Goal: Manage account settings

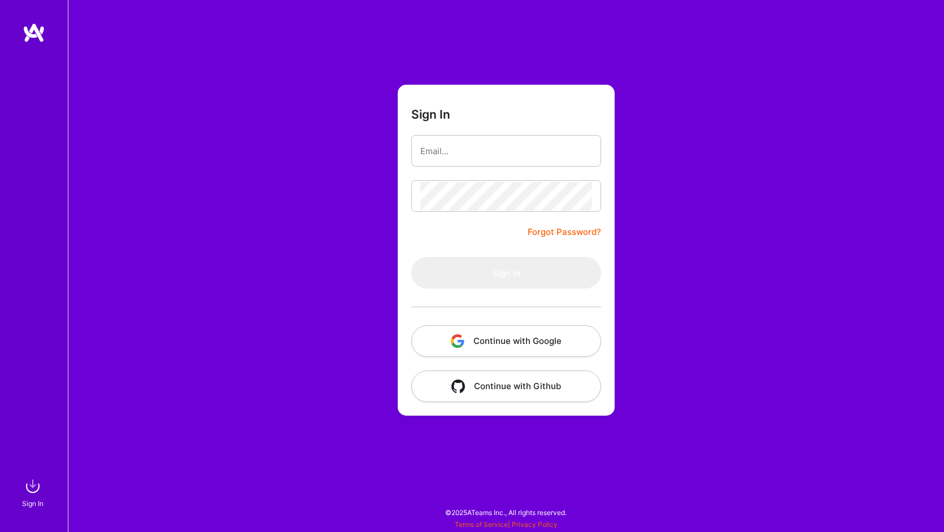
click at [31, 39] on img at bounding box center [34, 33] width 23 height 20
click at [28, 31] on img at bounding box center [34, 33] width 23 height 20
click at [40, 33] on img at bounding box center [34, 33] width 23 height 20
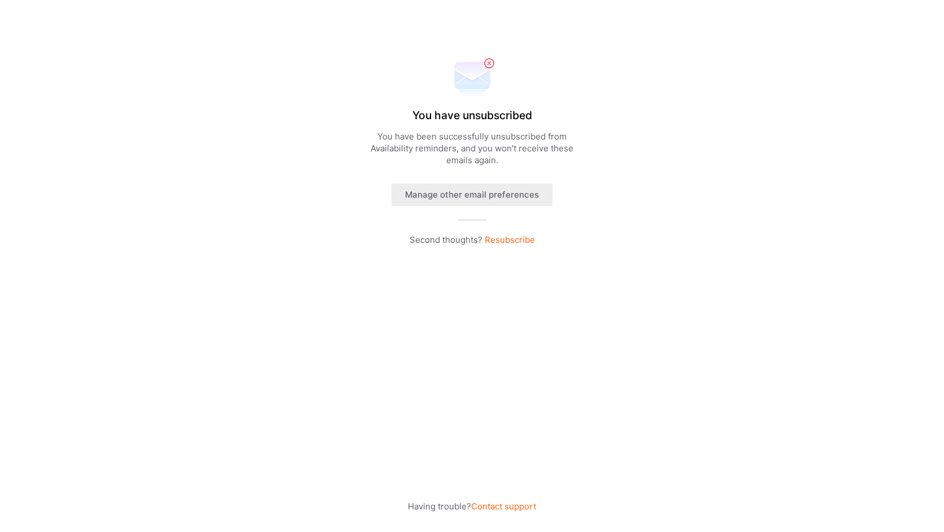
click at [495, 198] on button "Manage other email preferences" at bounding box center [472, 195] width 161 height 23
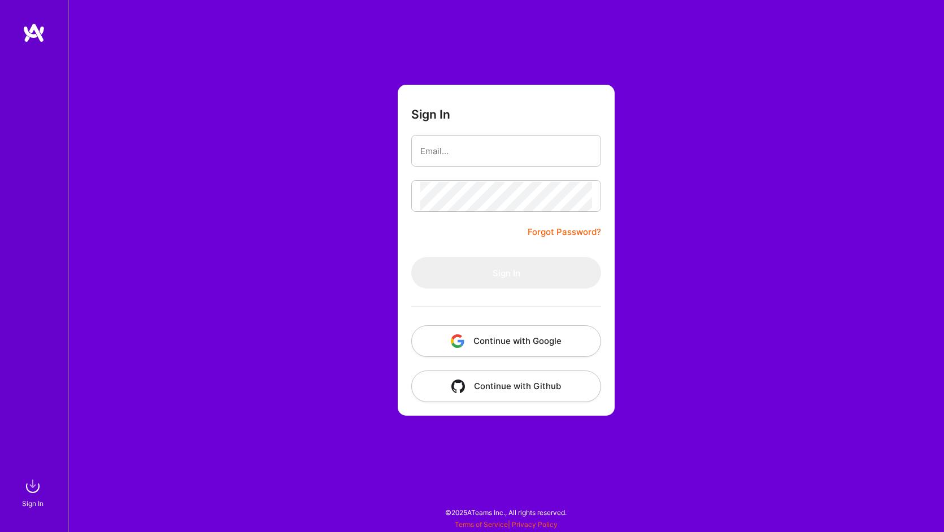
click at [472, 352] on button "Continue with Google" at bounding box center [506, 341] width 190 height 32
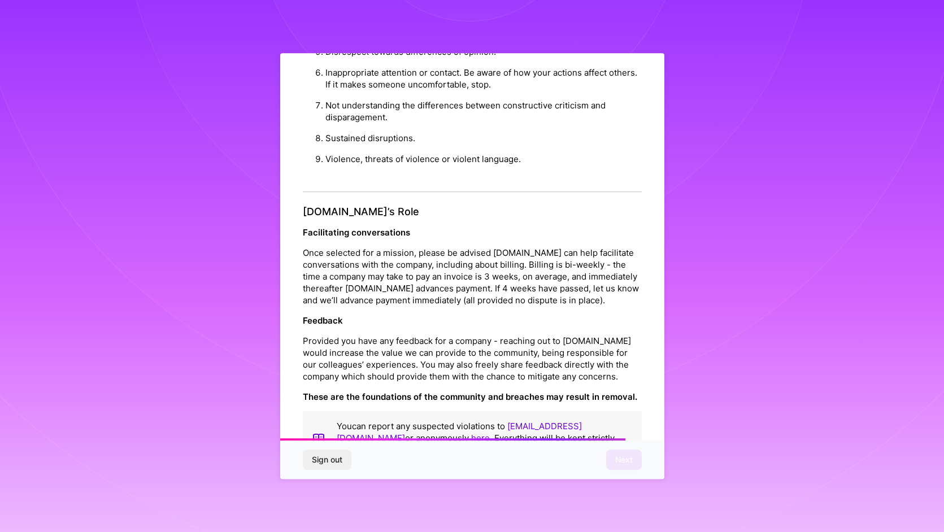
scroll to position [1124, 0]
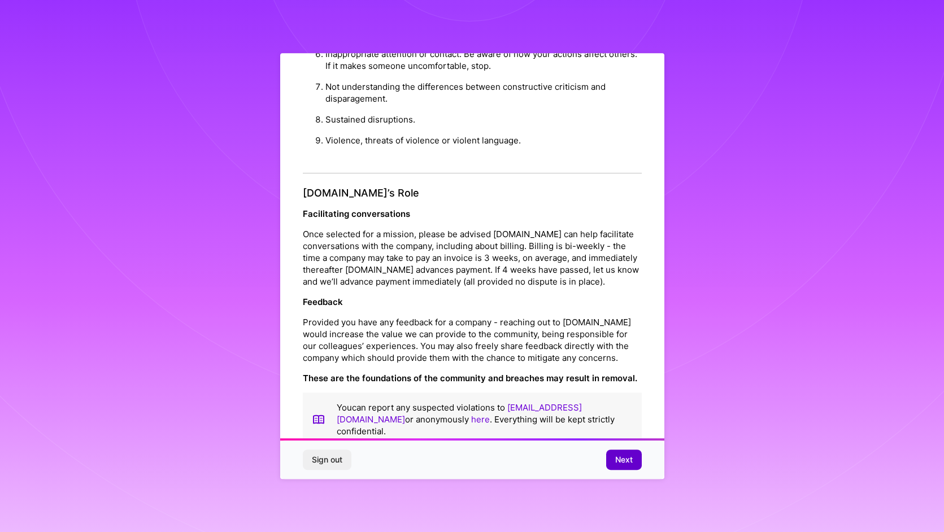
click at [622, 455] on span "Next" at bounding box center [624, 459] width 18 height 11
